Goal: Information Seeking & Learning: Learn about a topic

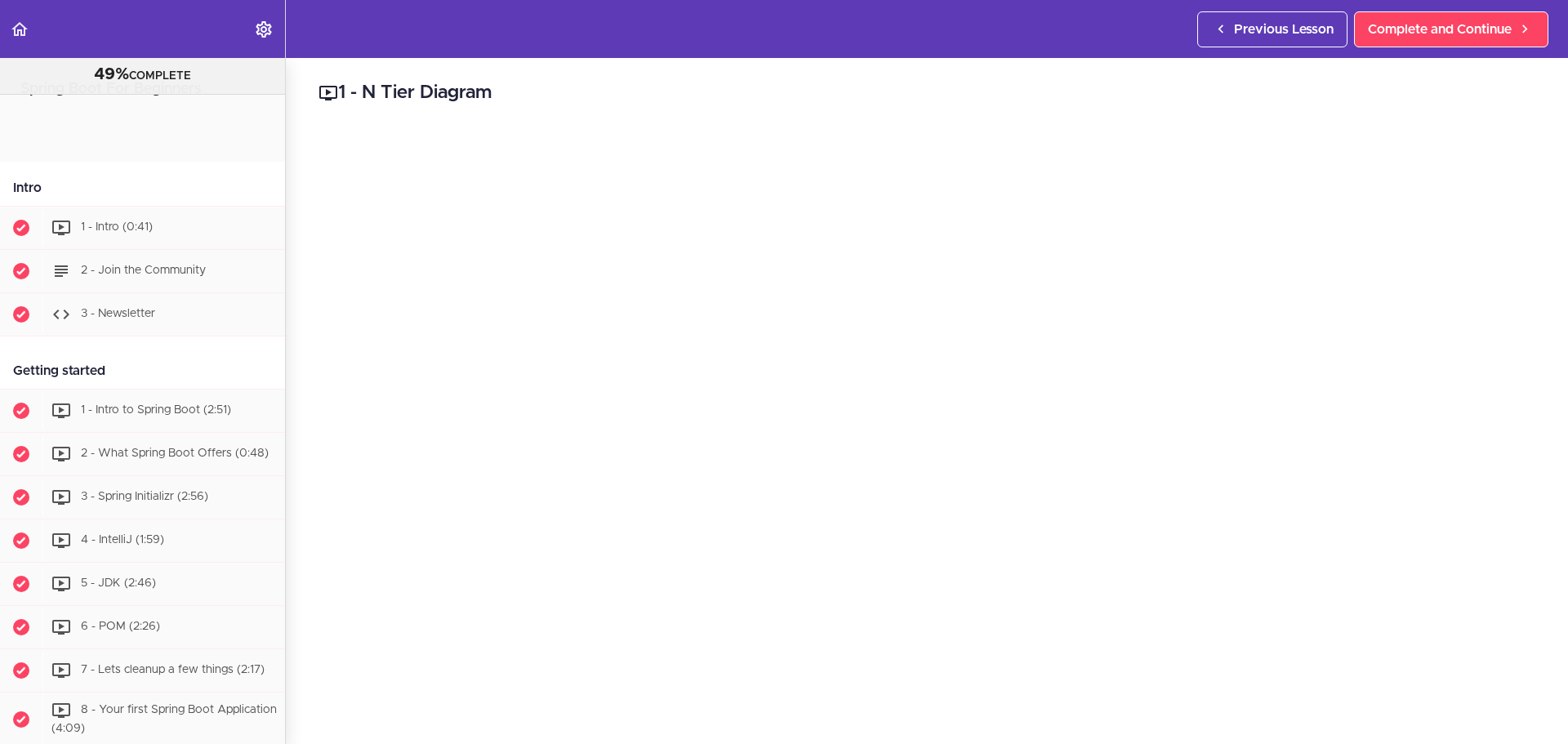
scroll to position [1059, 0]
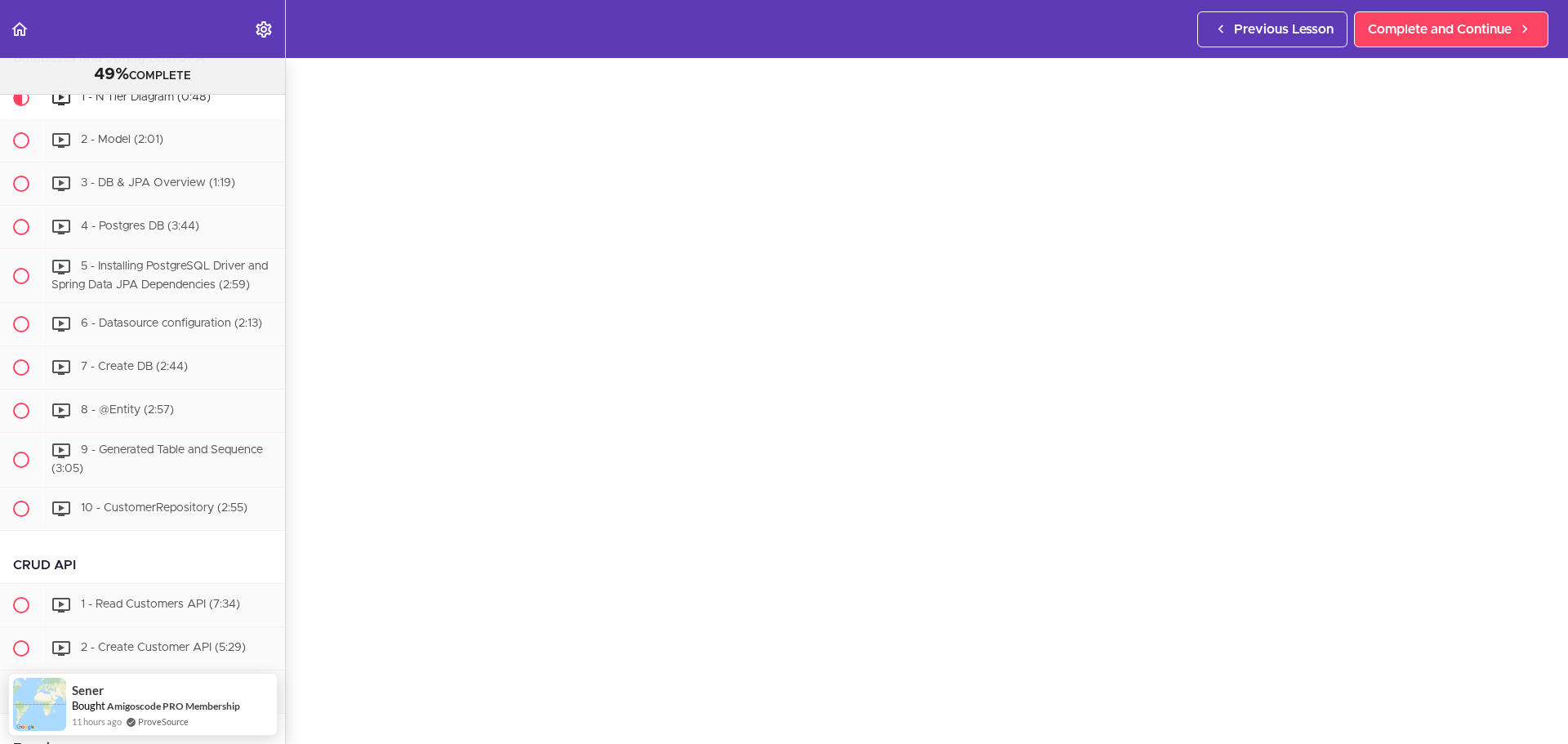
scroll to position [82, 0]
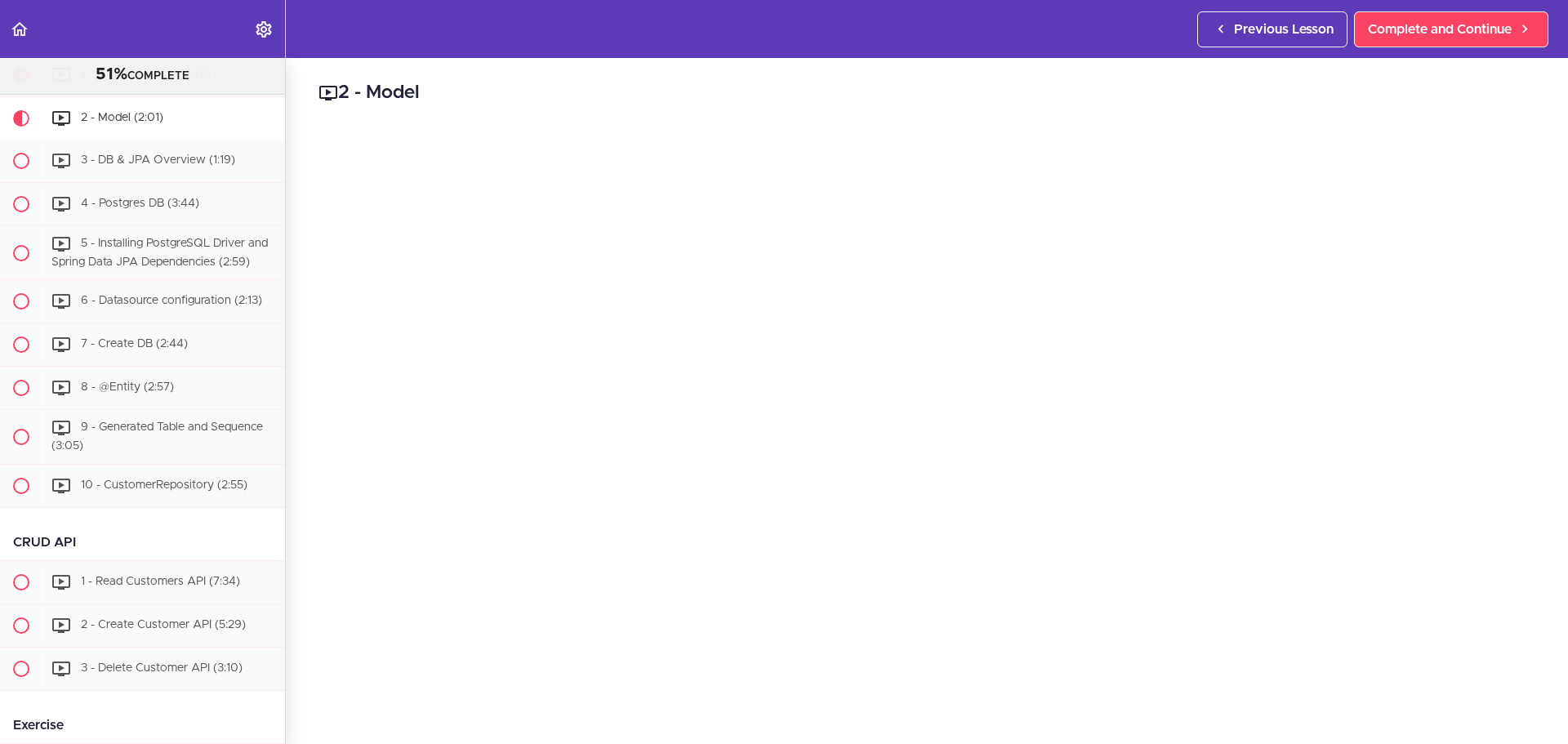
scroll to position [163, 0]
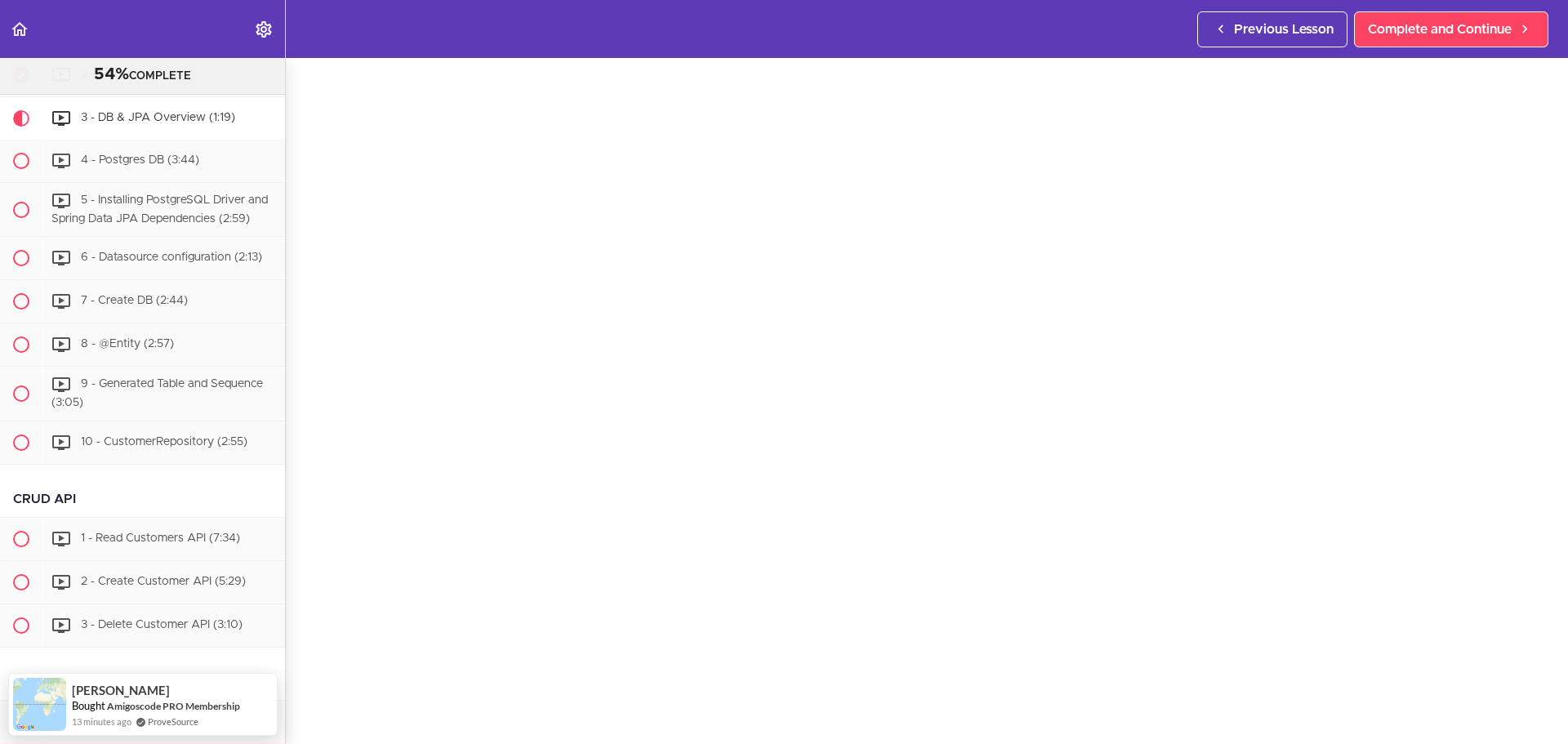
scroll to position [163, 0]
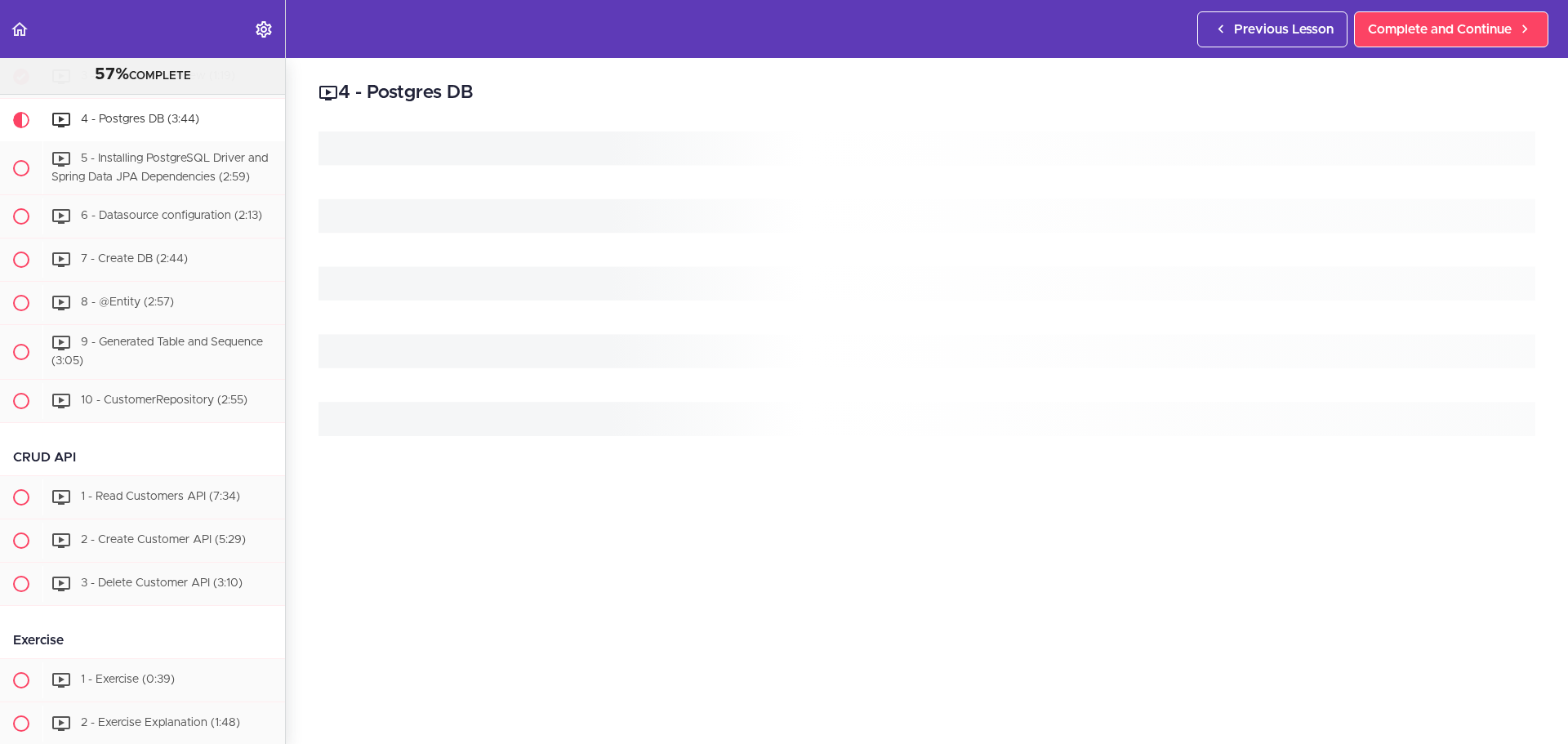
scroll to position [1169, 0]
